Goal: Task Accomplishment & Management: Complete application form

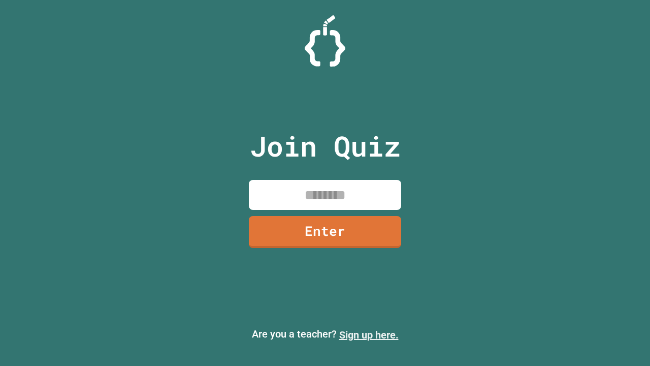
click at [369, 335] on link "Sign up here." at bounding box center [368, 335] width 59 height 12
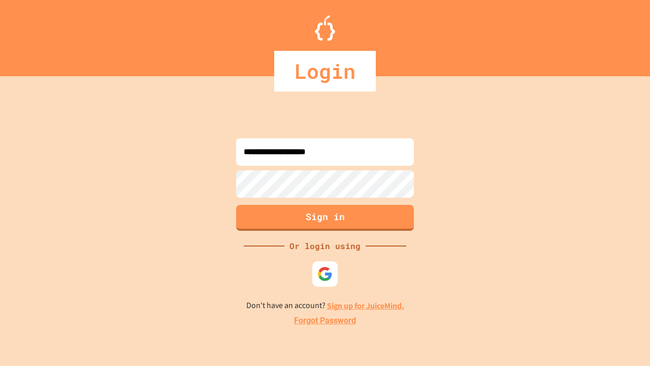
type input "**********"
